Goal: Use online tool/utility

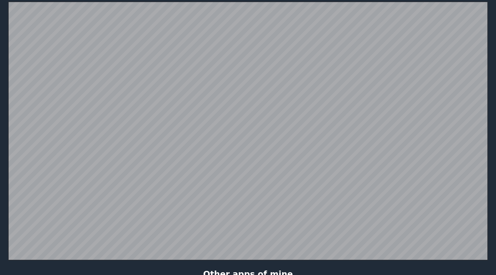
scroll to position [134, 0]
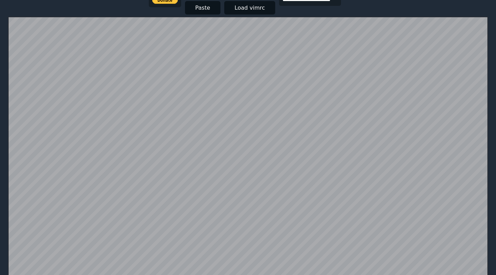
click at [485, 0] on html "**********" at bounding box center [248, 10] width 496 height 288
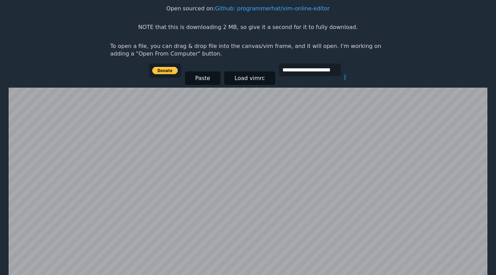
scroll to position [62, 0]
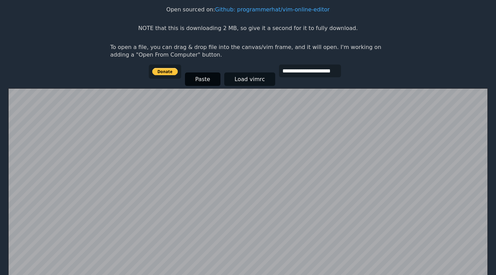
click at [203, 78] on button "Paste" at bounding box center [203, 78] width 36 height 13
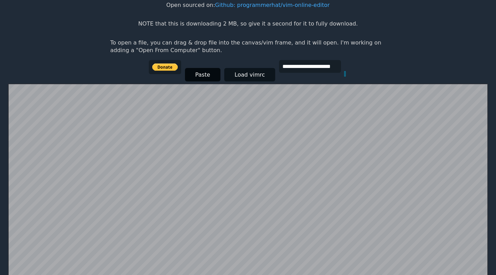
scroll to position [67, 0]
click at [232, 72] on button "Load vimrc" at bounding box center [249, 74] width 51 height 13
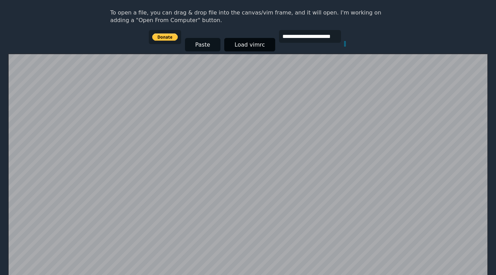
scroll to position [97, 0]
click at [210, 41] on button "Paste" at bounding box center [203, 44] width 36 height 13
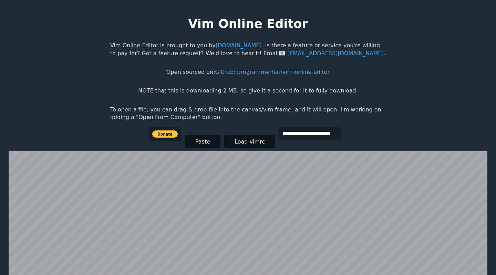
scroll to position [134, 0]
